Goal: Find contact information: Find contact information

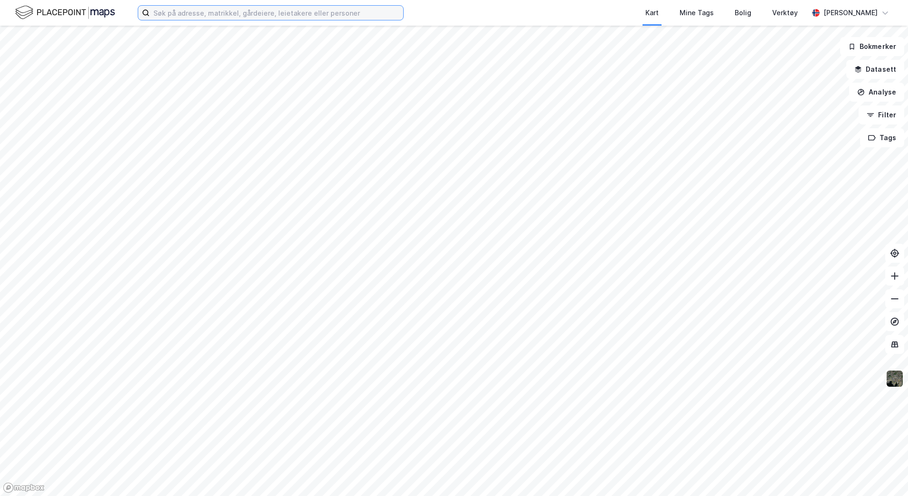
click at [231, 15] on input at bounding box center [277, 13] width 254 height 14
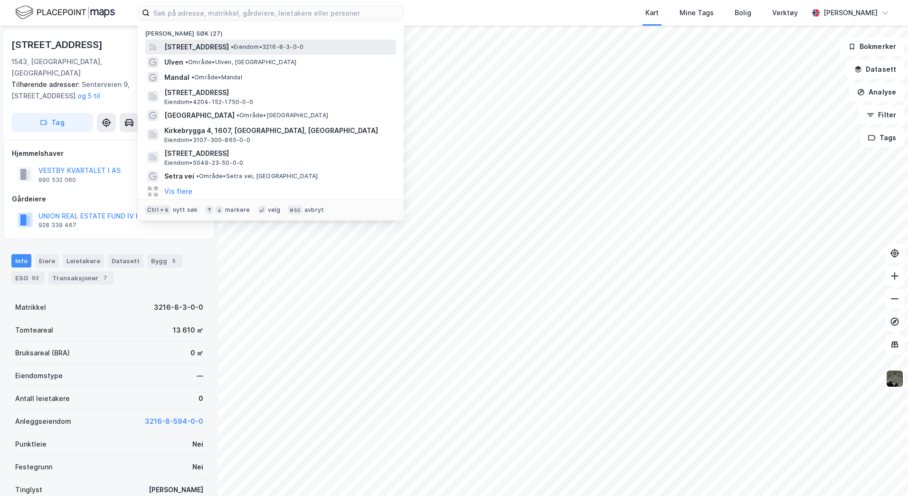
click at [229, 42] on span "[STREET_ADDRESS]" at bounding box center [196, 46] width 65 height 11
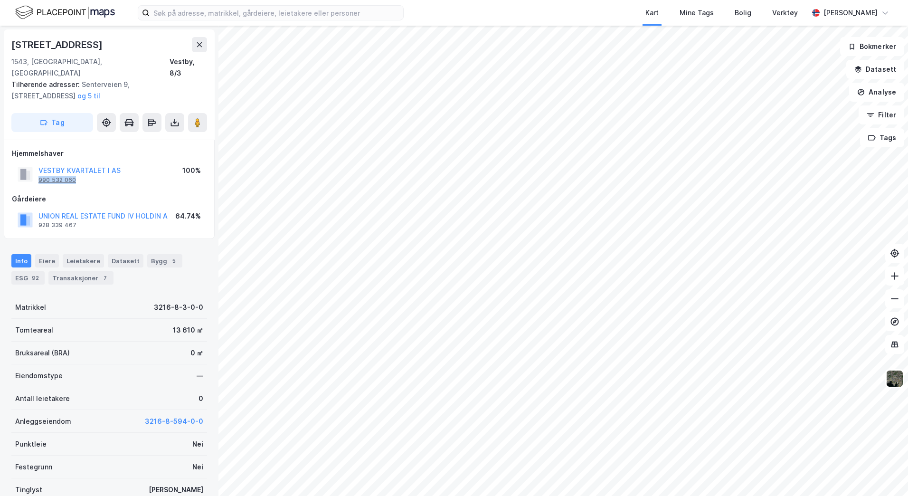
drag, startPoint x: 78, startPoint y: 170, endPoint x: 39, endPoint y: 172, distance: 39.0
click at [39, 172] on div "VESTBY KVARTALET I AS 990 532 060" at bounding box center [79, 174] width 82 height 19
copy div "990 532 060"
click at [158, 193] on div "Gårdeiere" at bounding box center [109, 198] width 195 height 11
